Goal: Use online tool/utility

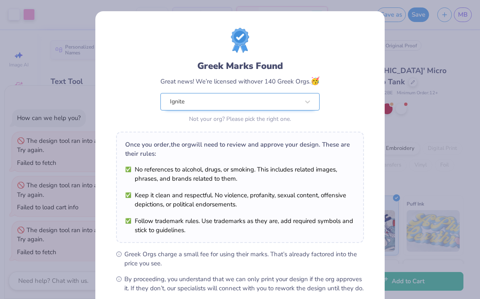
scroll to position [90, 0]
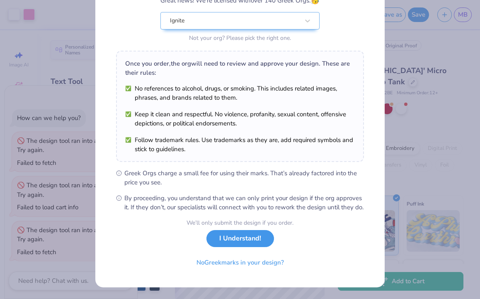
click at [236, 240] on button "I Understand!" at bounding box center [241, 238] width 68 height 17
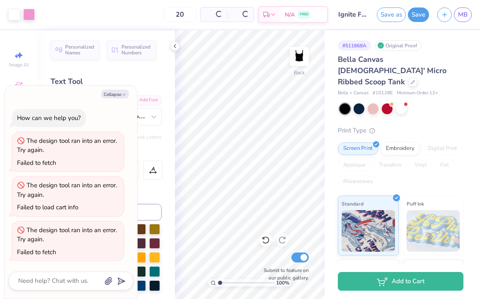
scroll to position [0, 0]
type textarea "x"
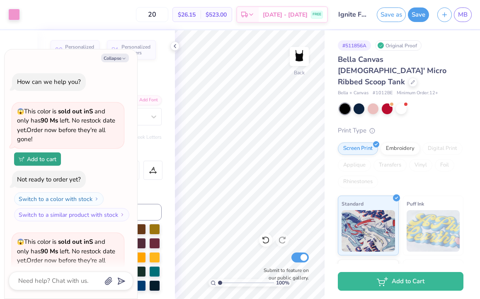
scroll to position [292, 0]
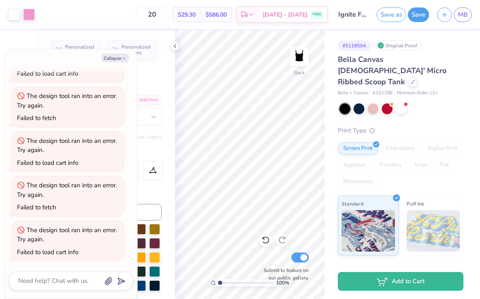
type textarea "x"
